Goal: Task Accomplishment & Management: Manage account settings

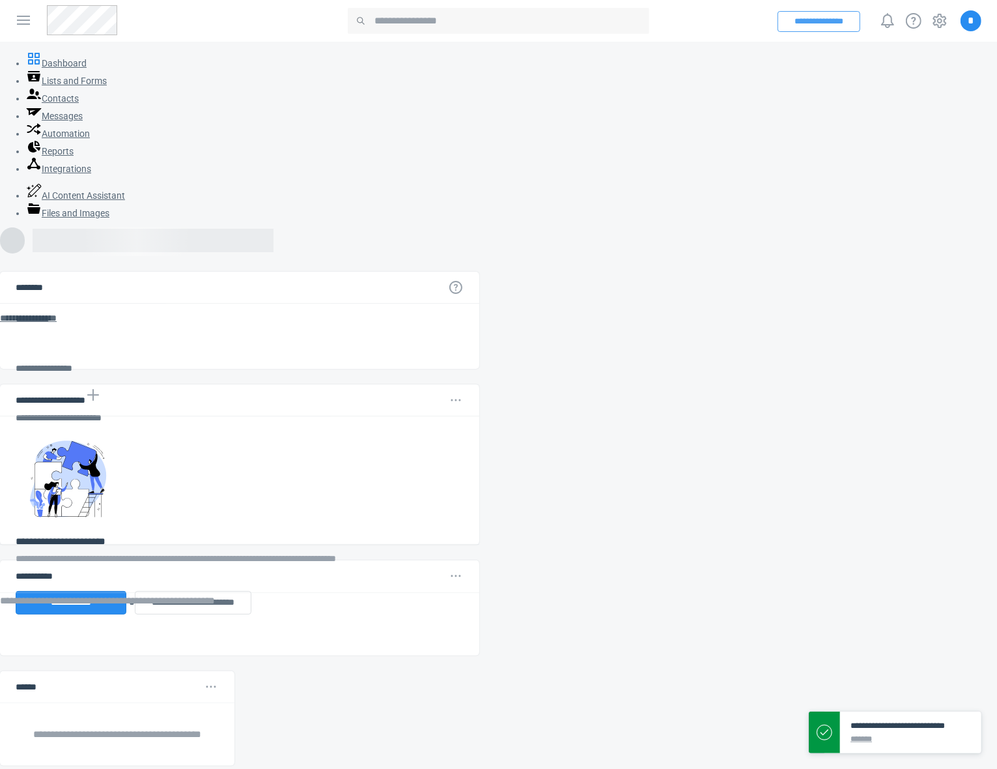
click at [832, 22] on button "**********" at bounding box center [819, 21] width 83 height 21
